Goal: Transaction & Acquisition: Subscribe to service/newsletter

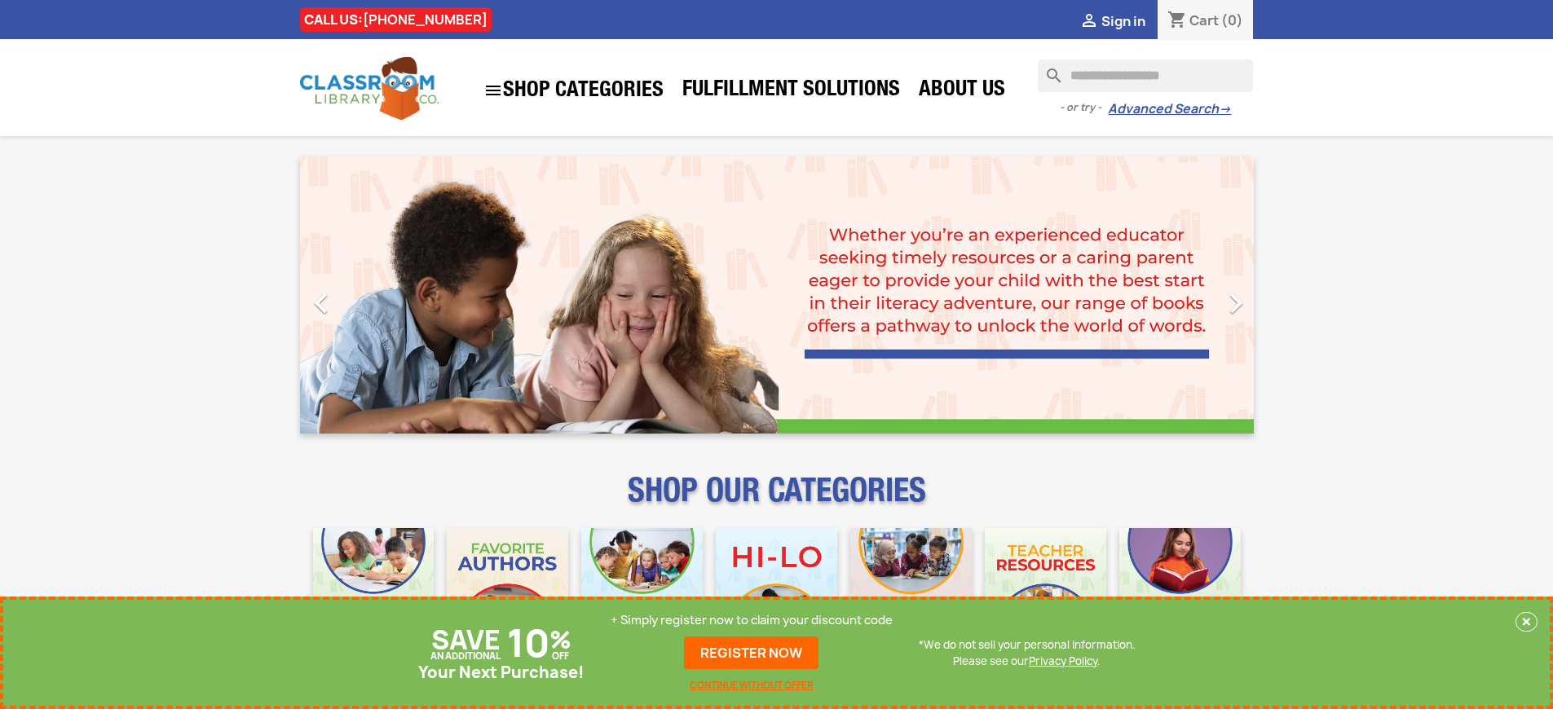
click at [752, 620] on p "+ Simply register now to claim your discount code" at bounding box center [752, 620] width 282 height 16
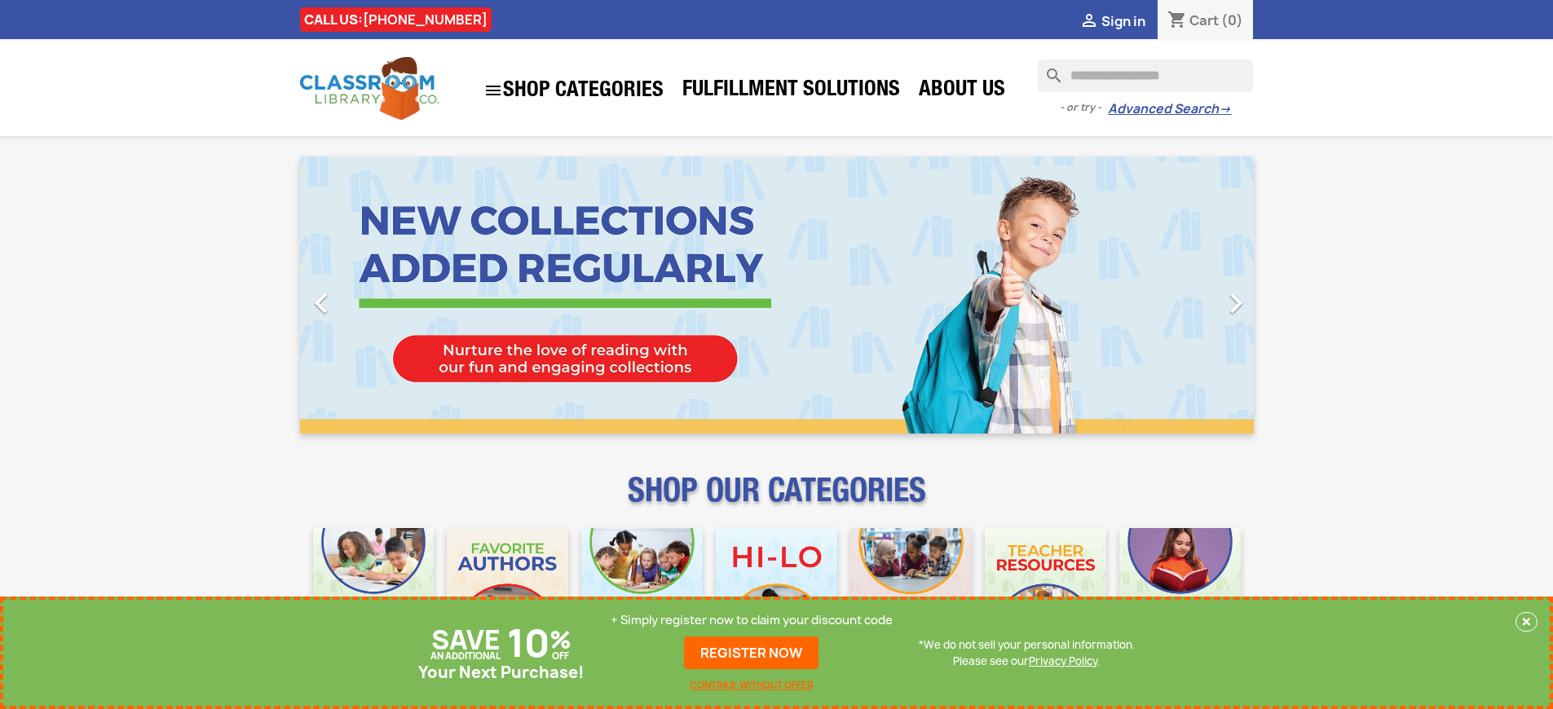
click at [752, 620] on p "+ Simply register now to claim your discount code" at bounding box center [752, 620] width 282 height 16
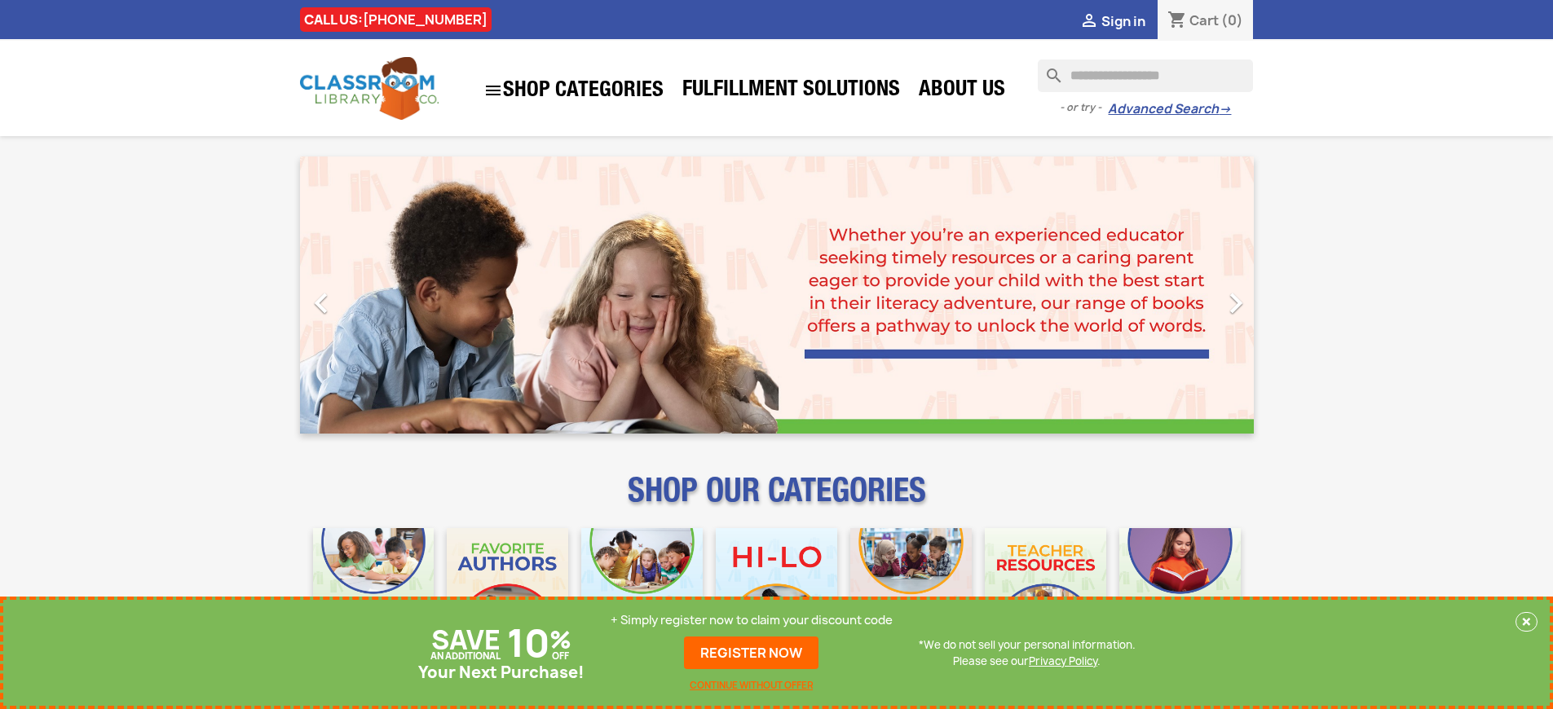
click at [752, 620] on p "+ Simply register now to claim your discount code" at bounding box center [752, 620] width 282 height 16
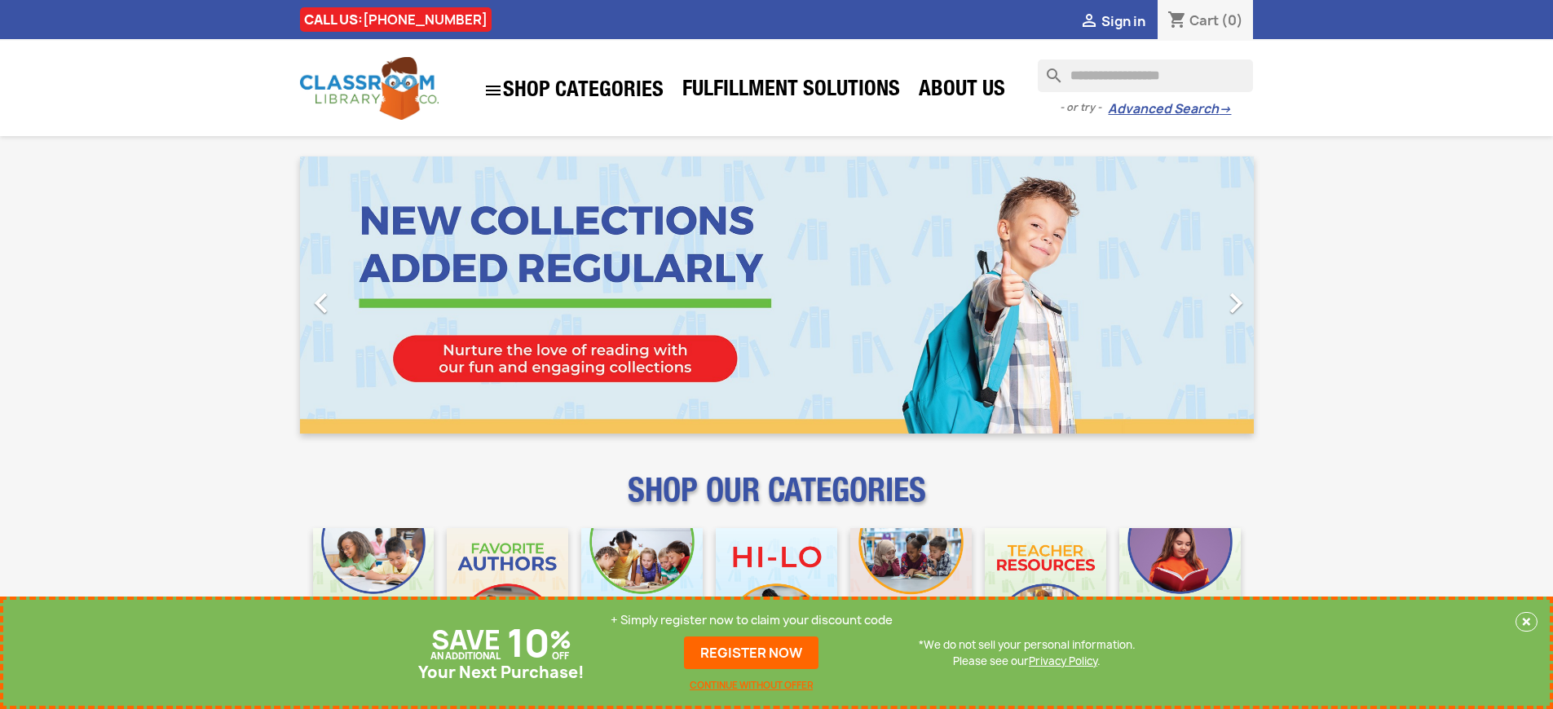
click at [752, 620] on p "+ Simply register now to claim your discount code" at bounding box center [752, 620] width 282 height 16
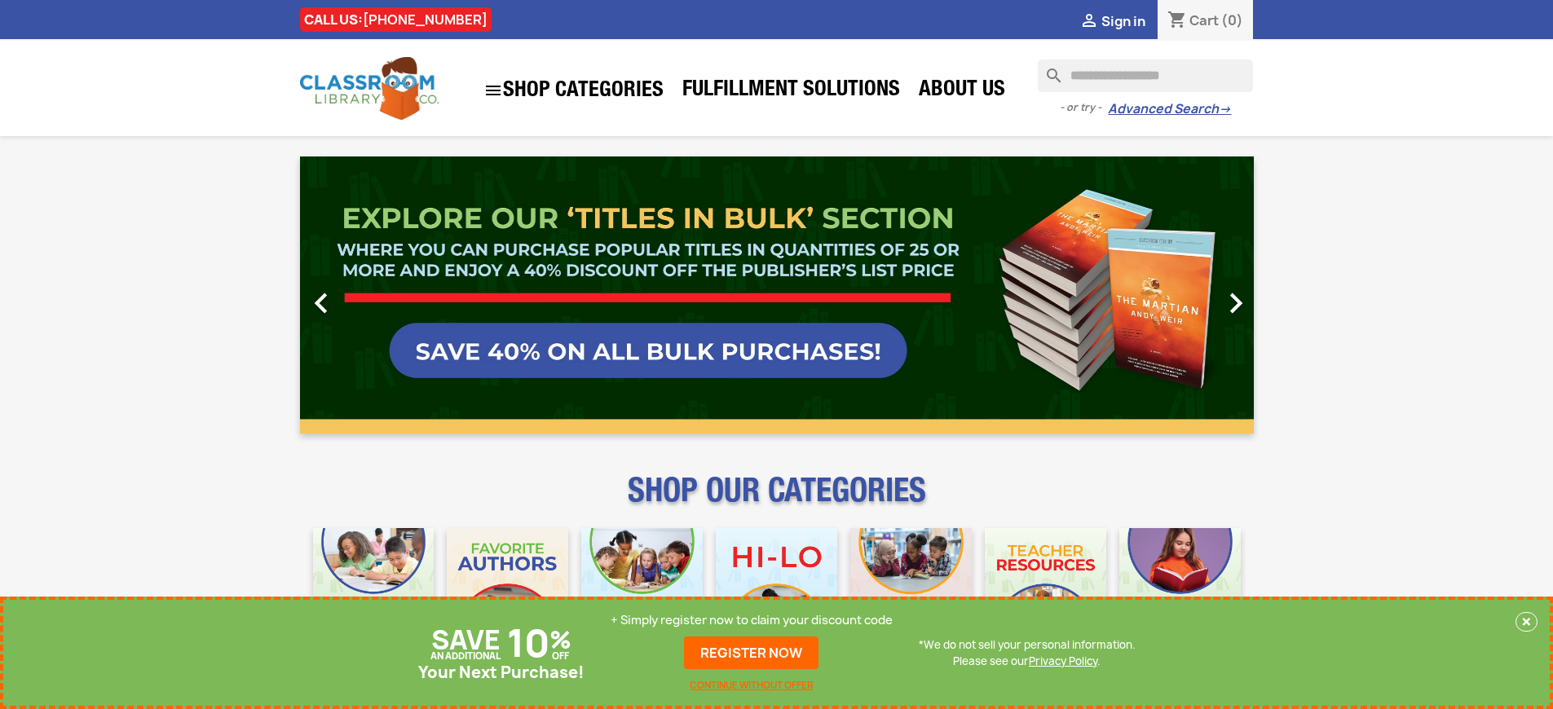
click at [752, 620] on p "+ Simply register now to claim your discount code" at bounding box center [752, 620] width 282 height 16
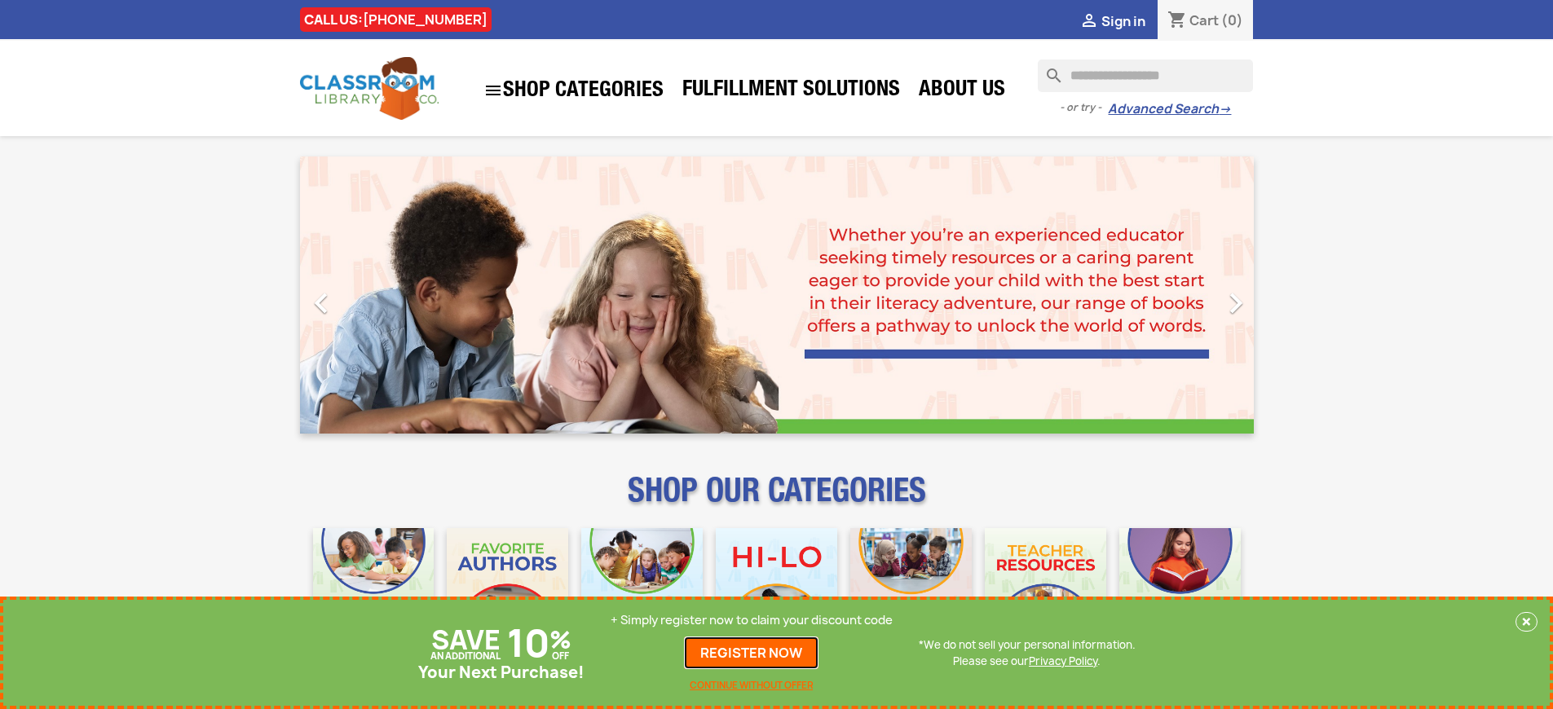
click at [752, 653] on link "REGISTER NOW" at bounding box center [751, 653] width 135 height 33
click at [752, 620] on p "+ Simply register now to claim your discount code" at bounding box center [752, 620] width 282 height 16
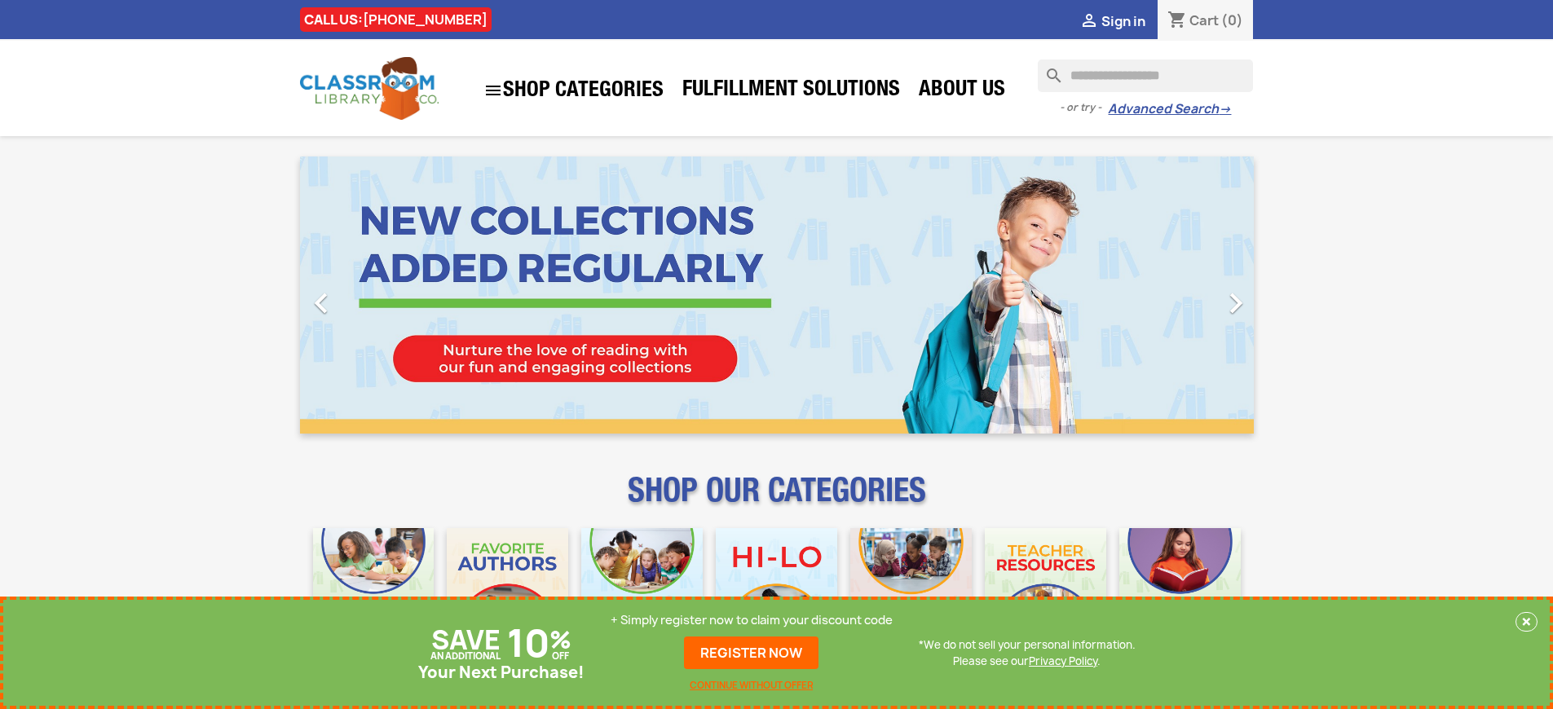
click at [752, 620] on p "+ Simply register now to claim your discount code" at bounding box center [752, 620] width 282 height 16
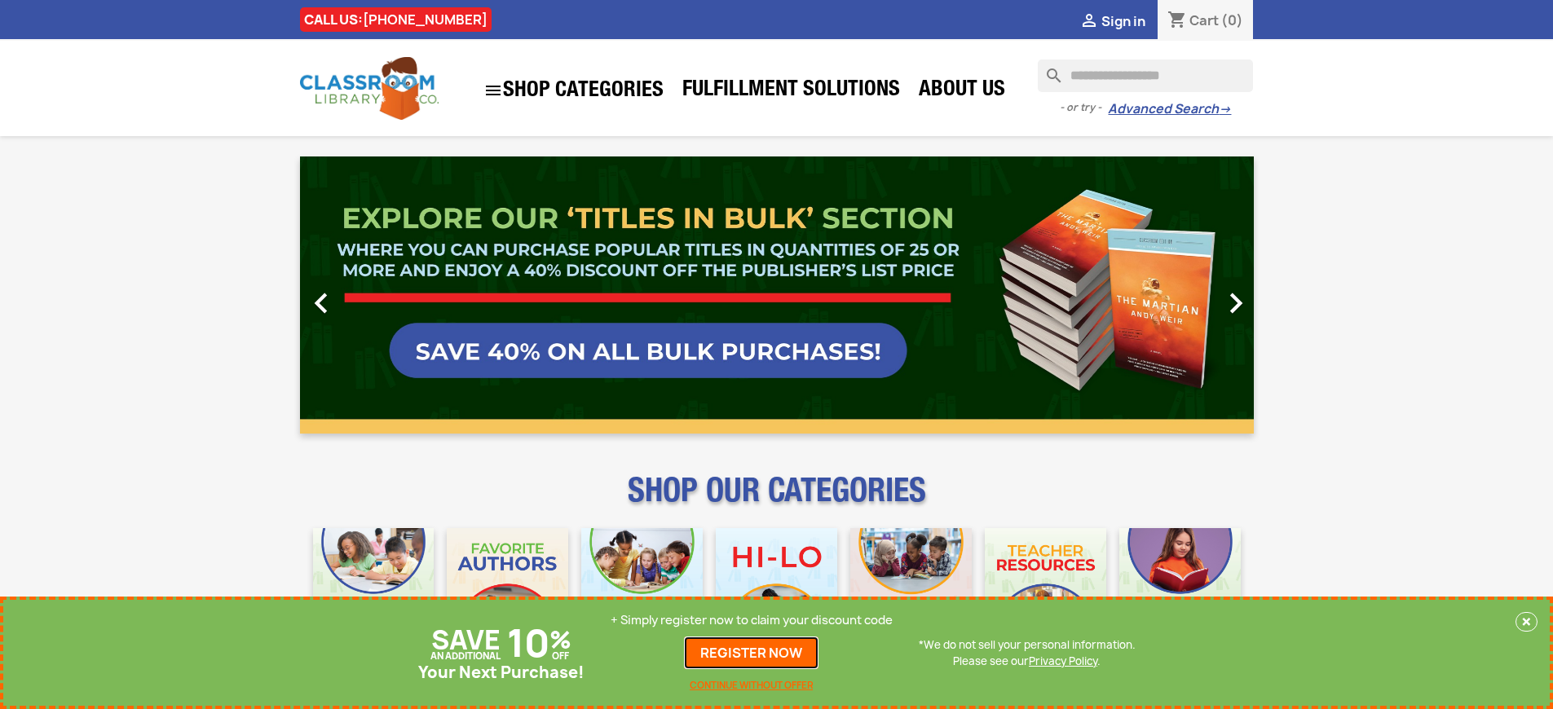
click at [752, 653] on link "REGISTER NOW" at bounding box center [751, 653] width 135 height 33
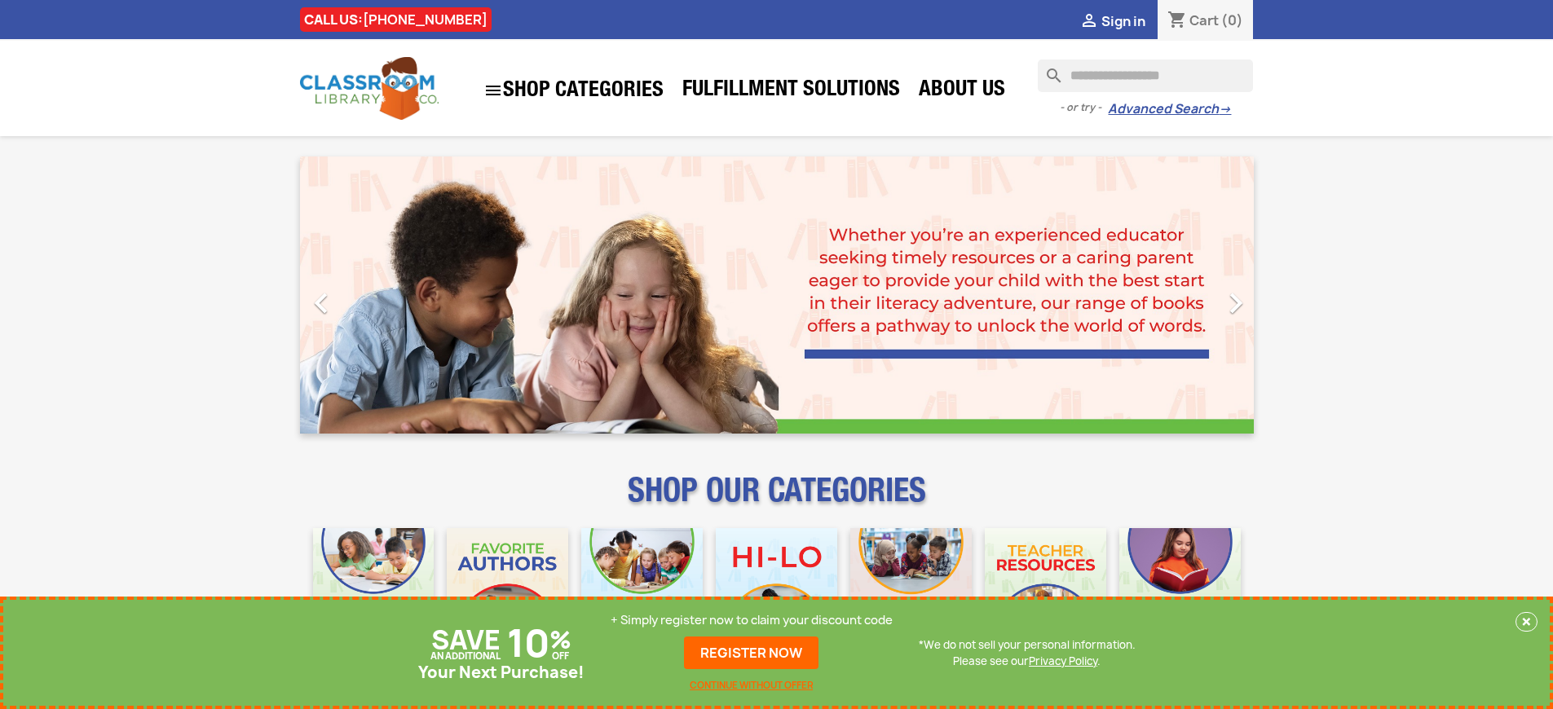
click at [752, 620] on p "+ Simply register now to claim your discount code" at bounding box center [752, 620] width 282 height 16
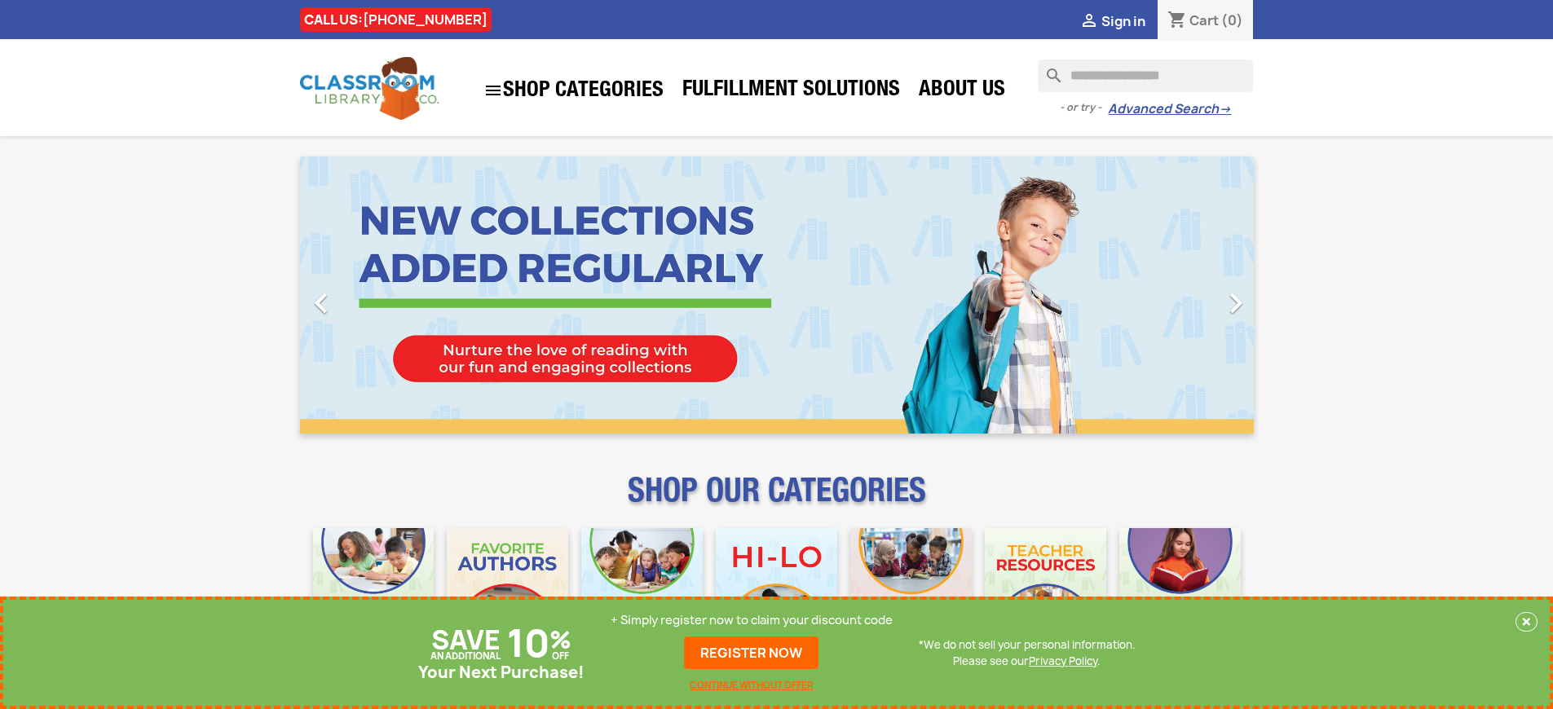
click at [752, 620] on p "+ Simply register now to claim your discount code" at bounding box center [752, 620] width 282 height 16
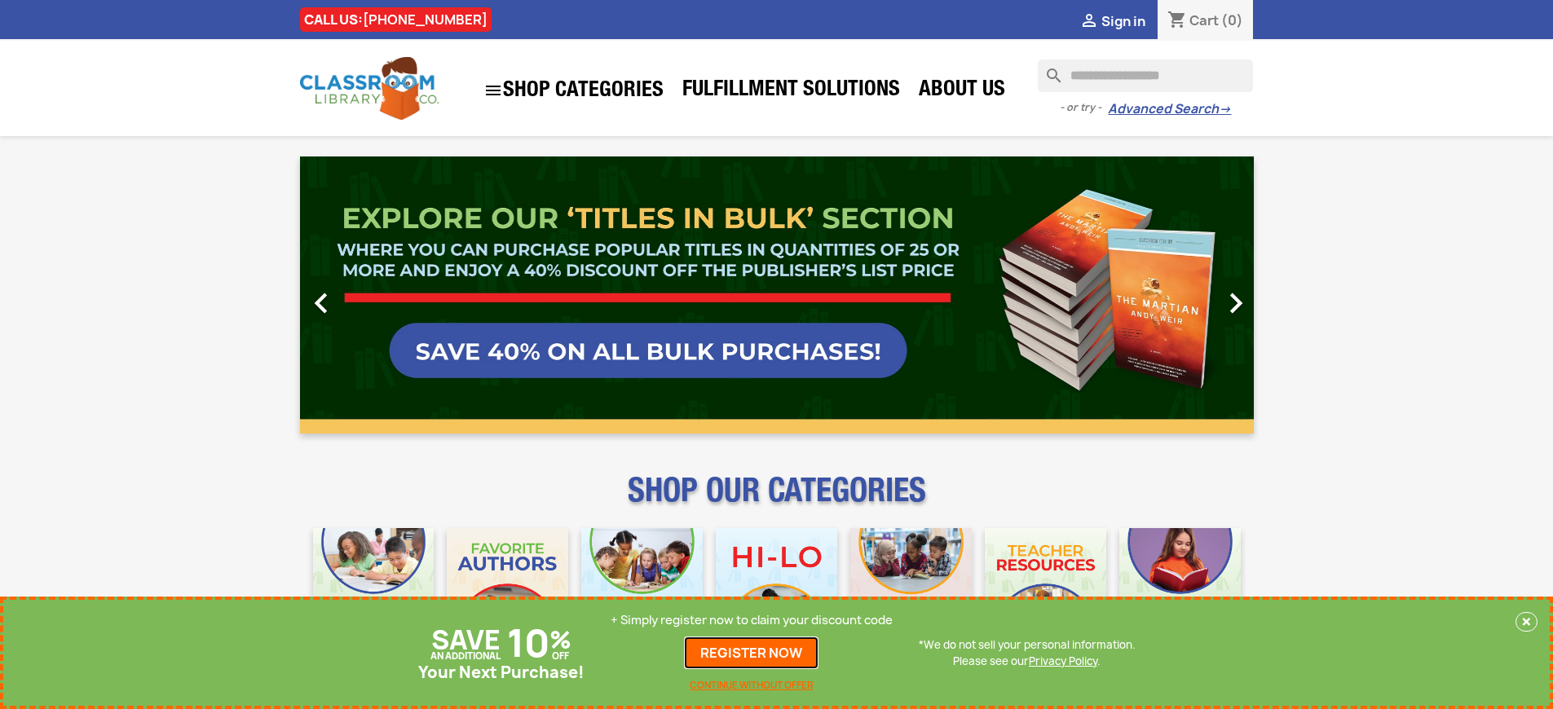
click at [752, 653] on link "REGISTER NOW" at bounding box center [751, 653] width 135 height 33
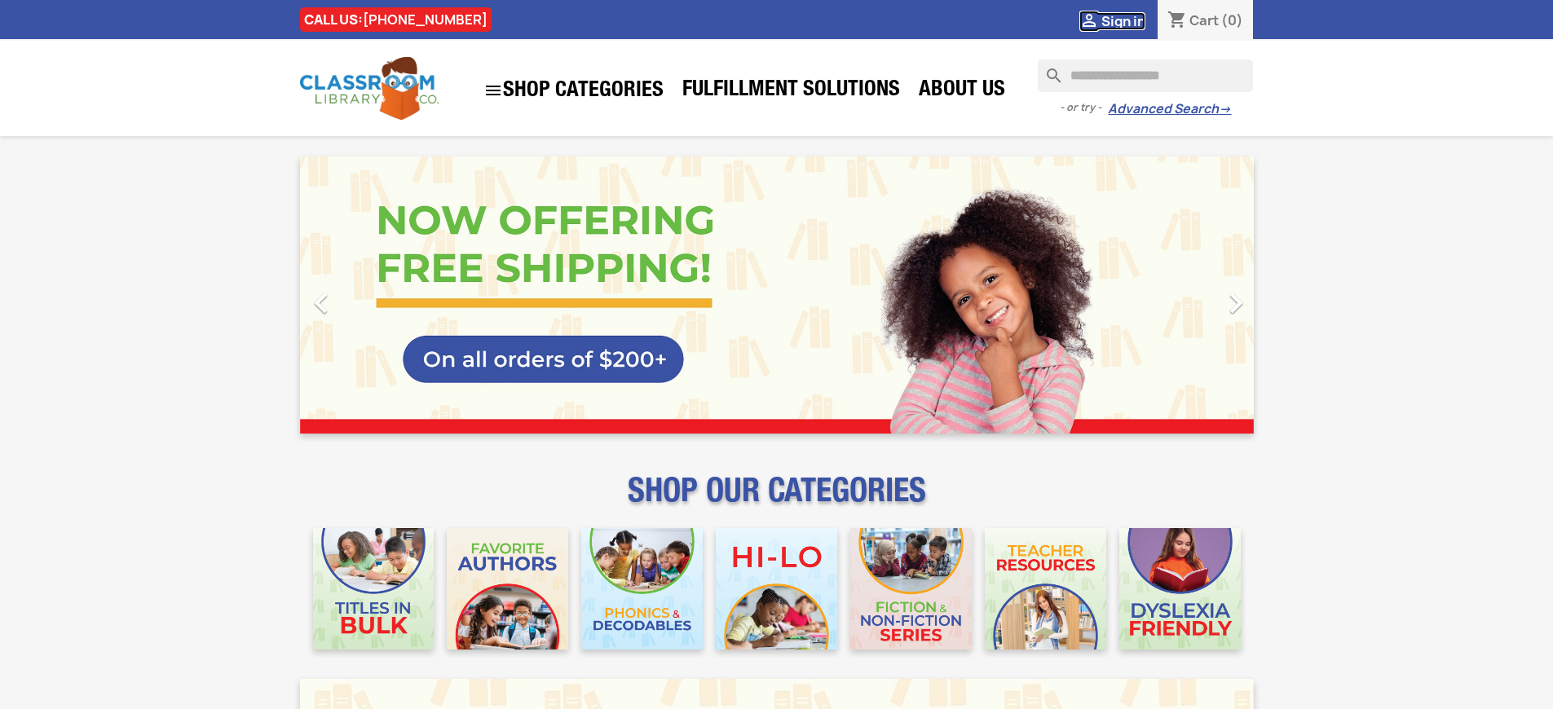
click at [1123, 20] on span "Sign in" at bounding box center [1123, 21] width 44 height 18
